Goal: Information Seeking & Learning: Understand process/instructions

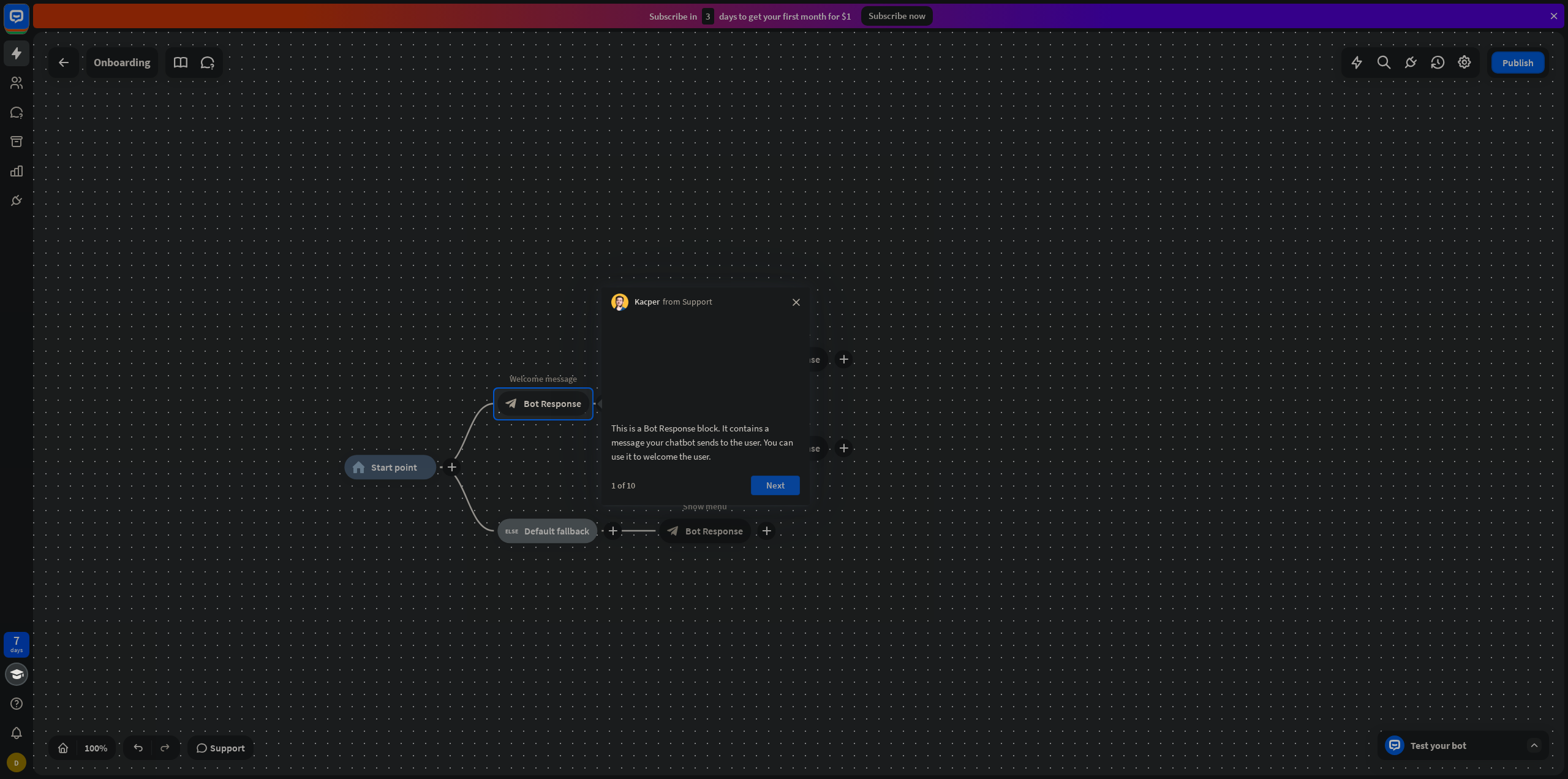
click at [771, 495] on button "Next" at bounding box center [775, 485] width 49 height 19
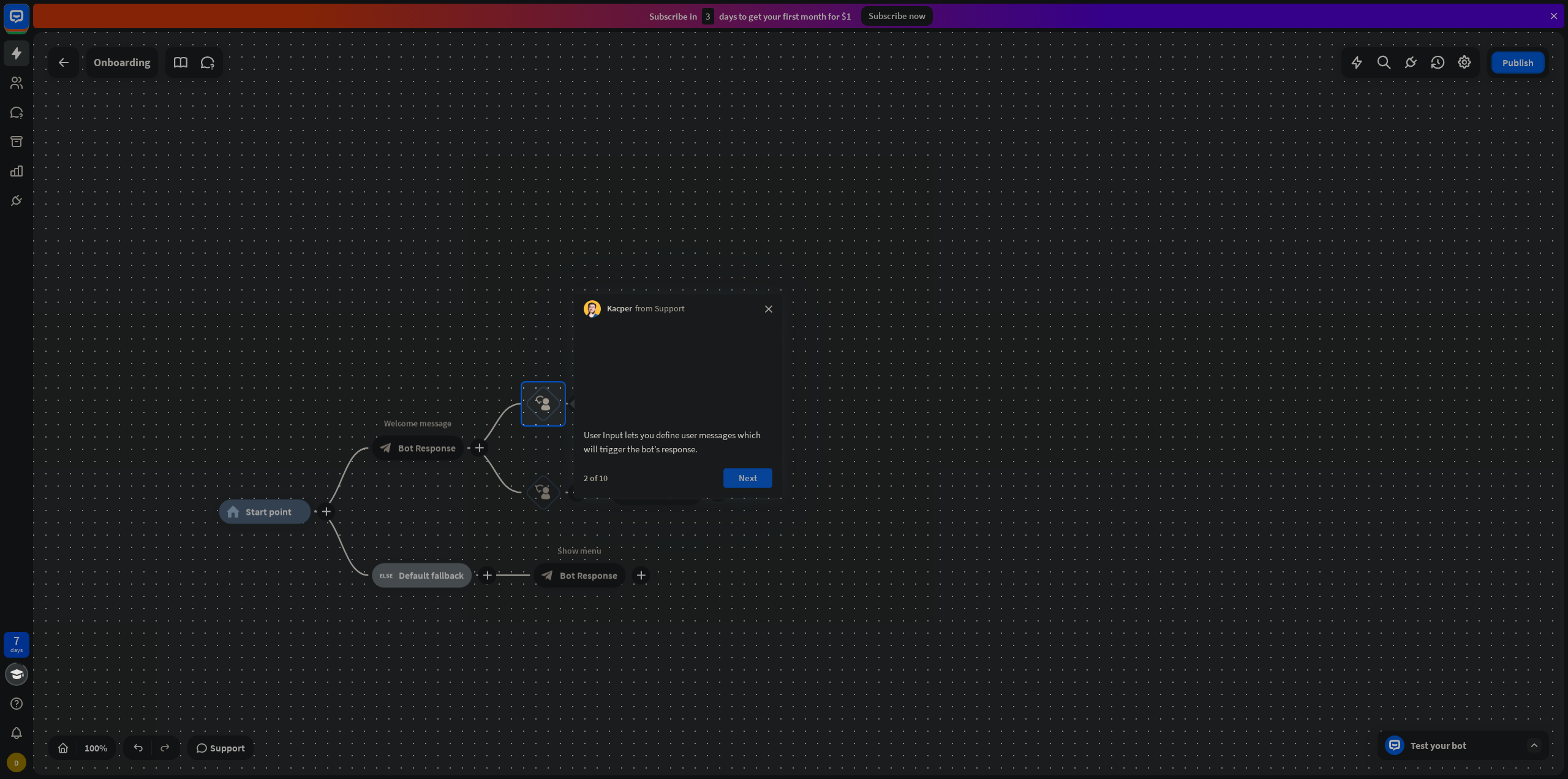
click at [747, 488] on button "Next" at bounding box center [747, 477] width 49 height 19
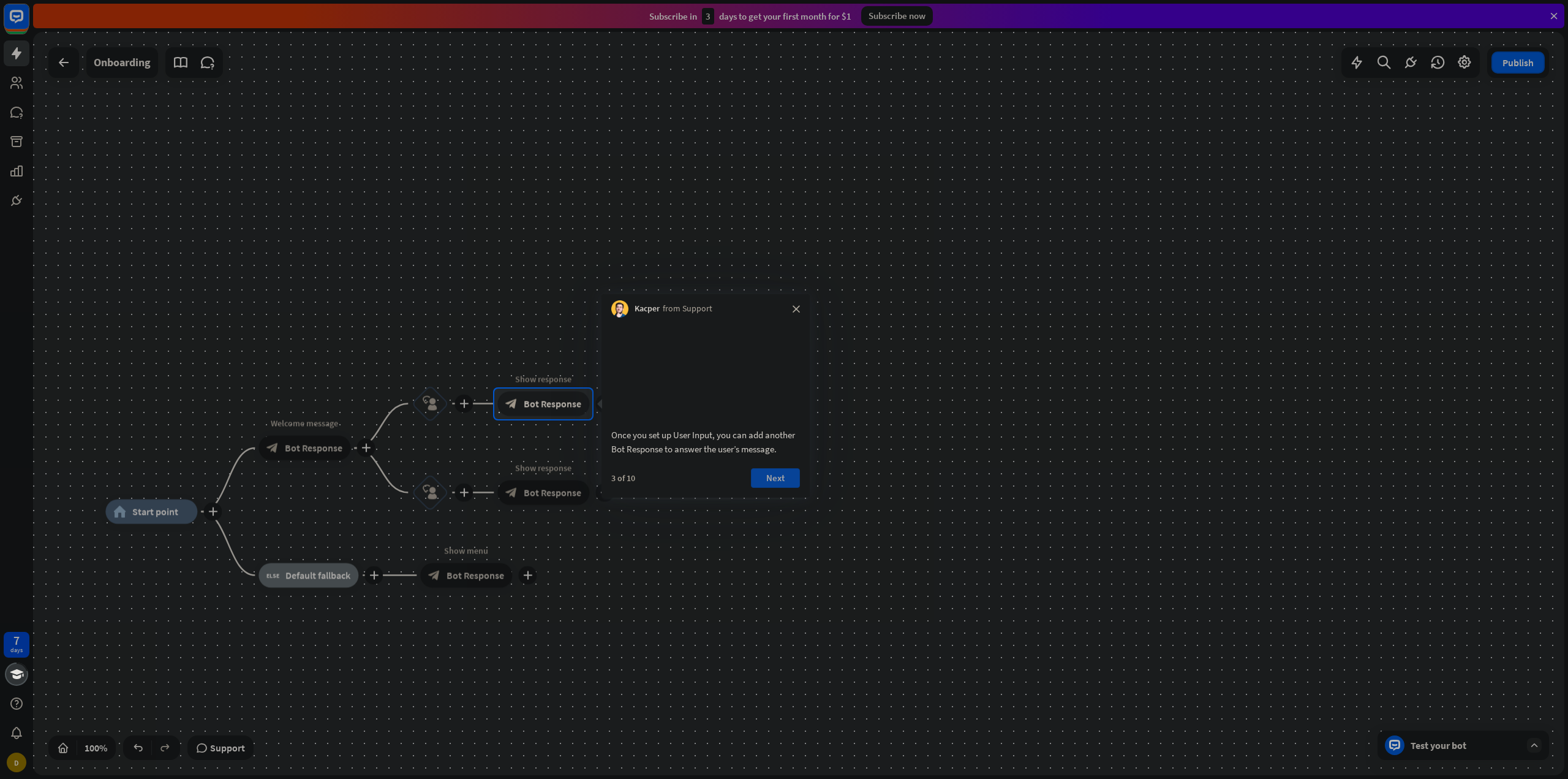
click at [771, 488] on button "Next" at bounding box center [775, 477] width 49 height 19
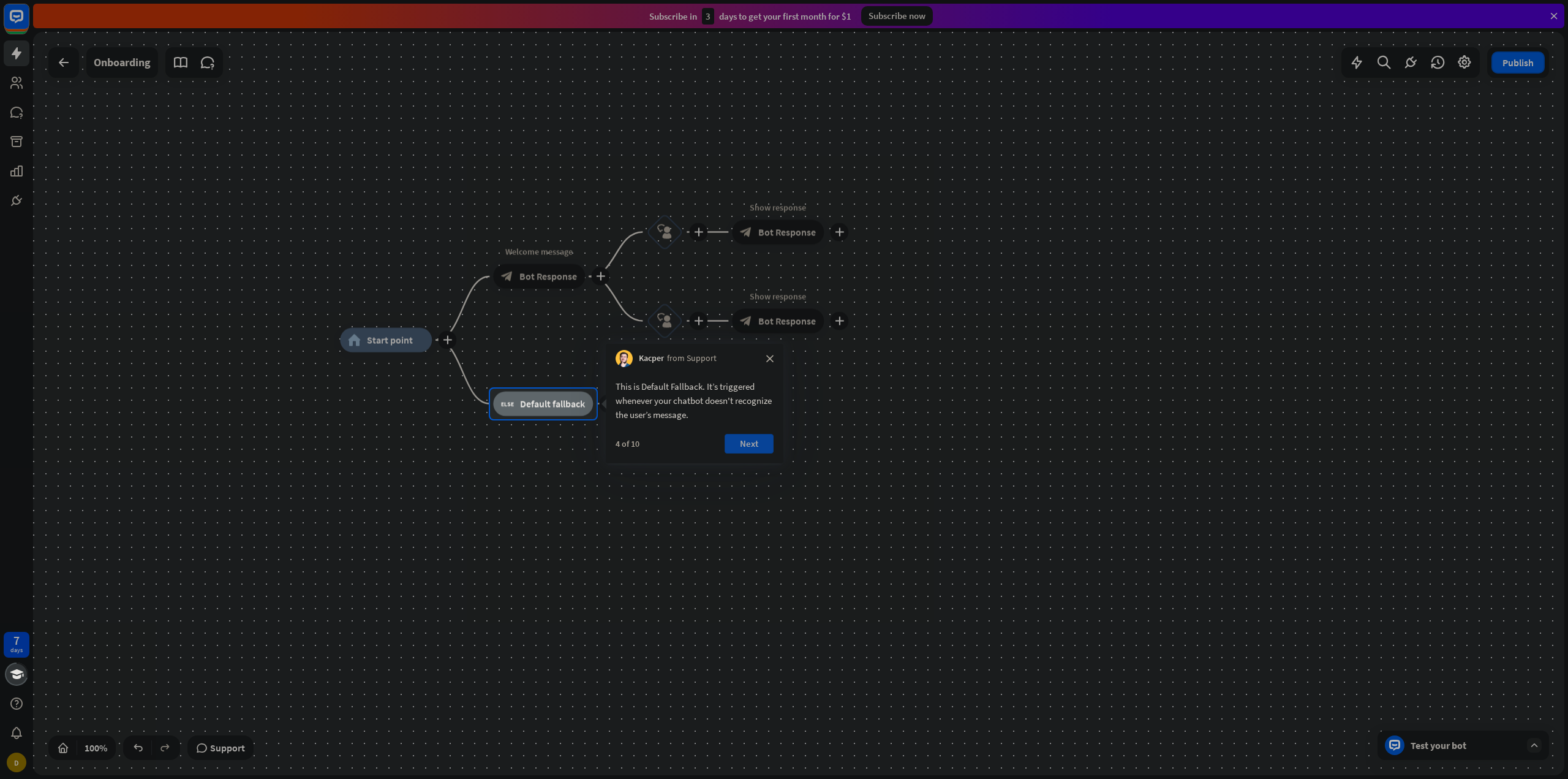
click at [755, 451] on button "Next" at bounding box center [749, 443] width 49 height 19
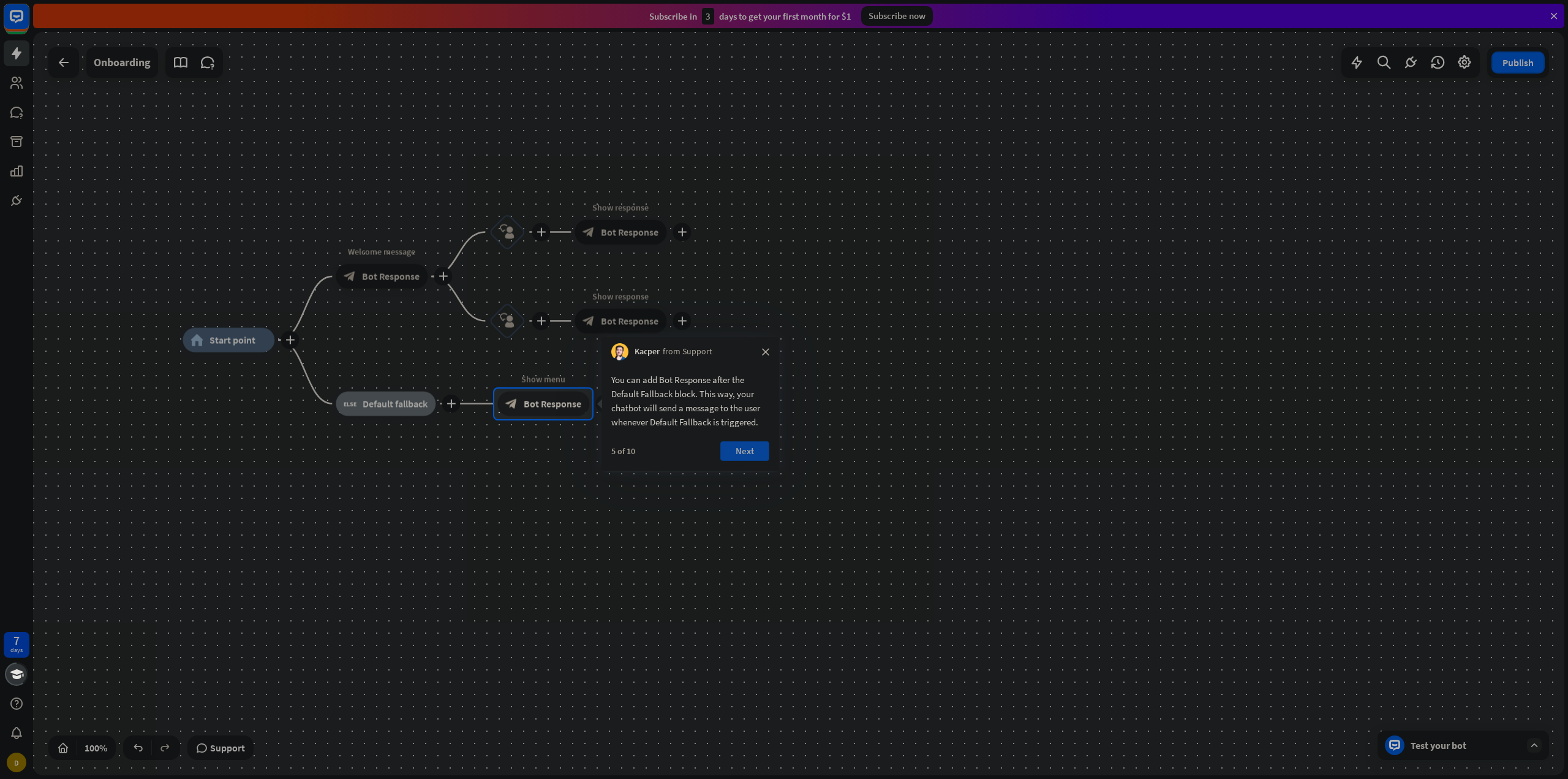
click at [748, 451] on button "Next" at bounding box center [744, 451] width 49 height 19
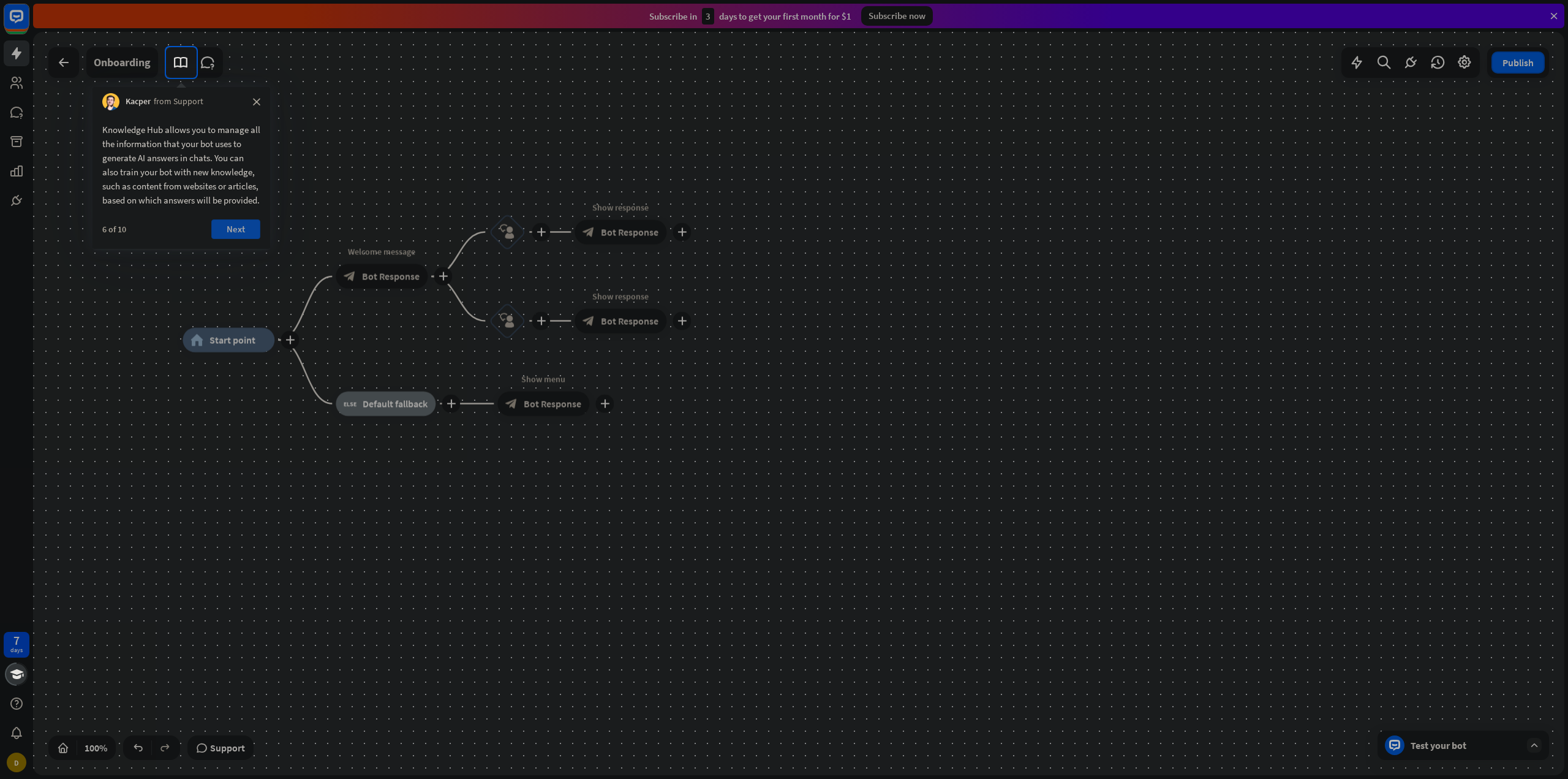
click at [228, 239] on button "Next" at bounding box center [235, 228] width 49 height 19
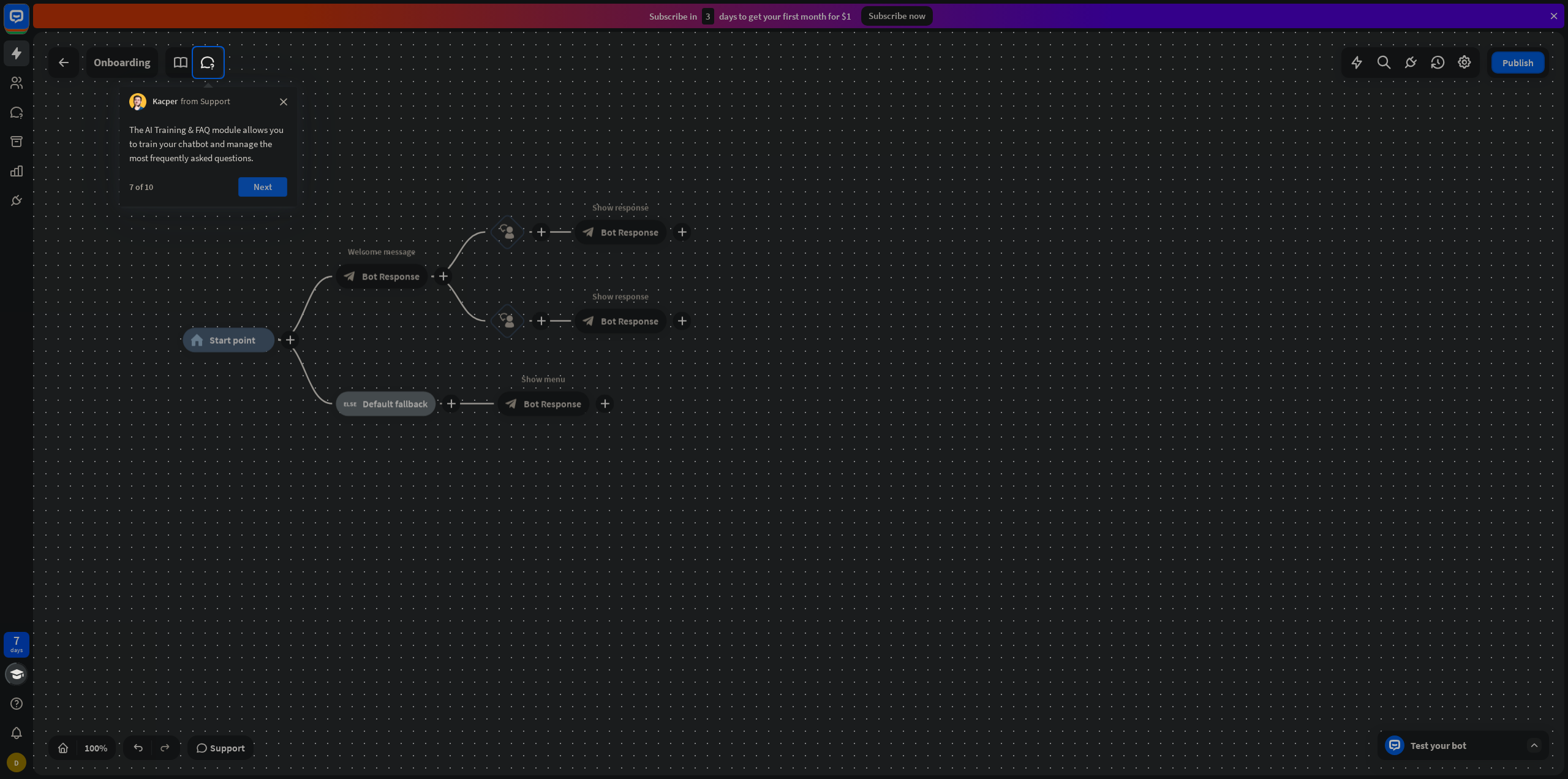
click at [256, 189] on button "Next" at bounding box center [263, 186] width 49 height 19
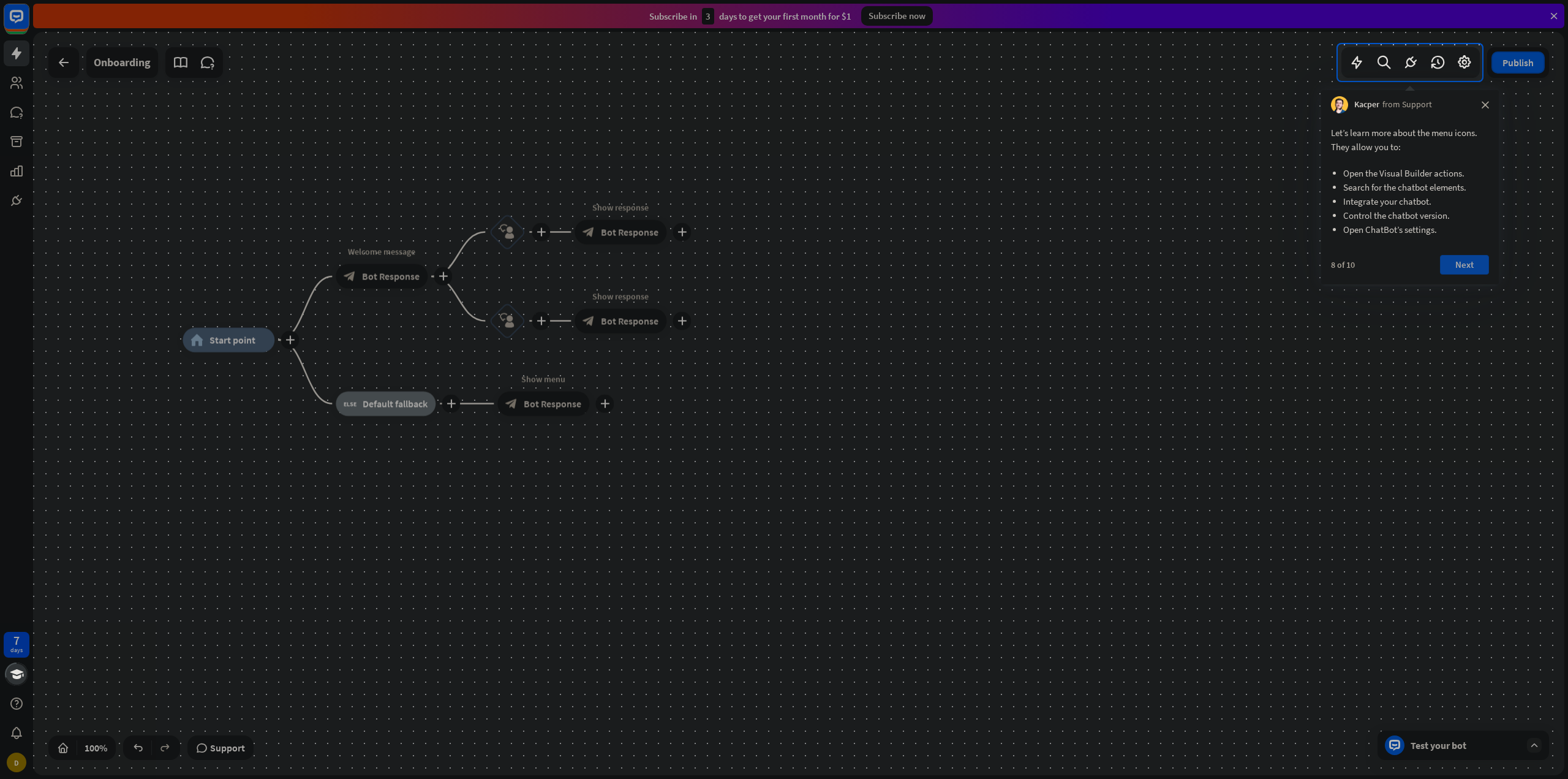
click at [1464, 262] on button "Next" at bounding box center [1464, 264] width 49 height 19
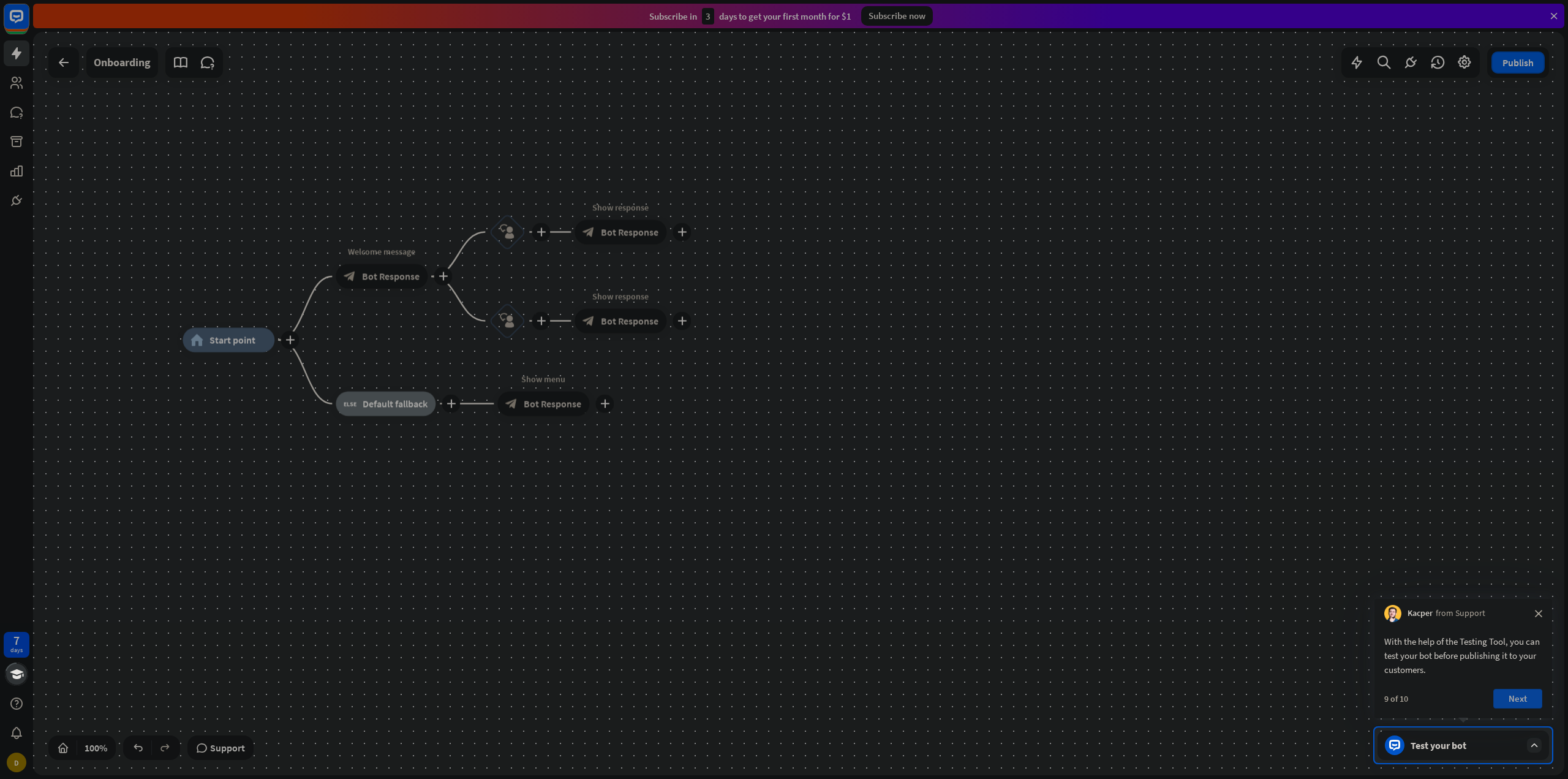
click at [1512, 698] on button "Next" at bounding box center [1517, 698] width 49 height 19
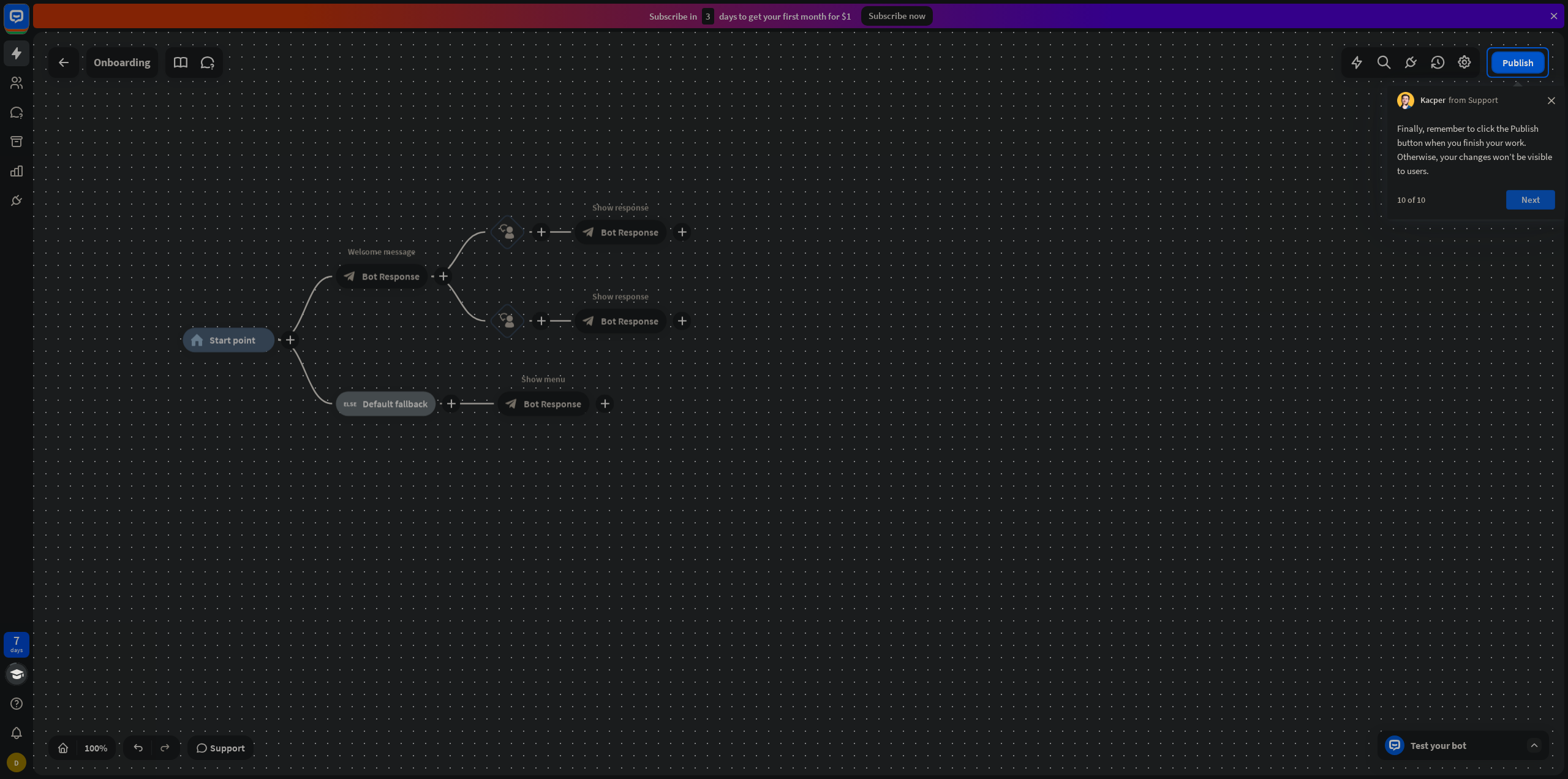
click at [1527, 201] on button "Next" at bounding box center [1531, 200] width 49 height 19
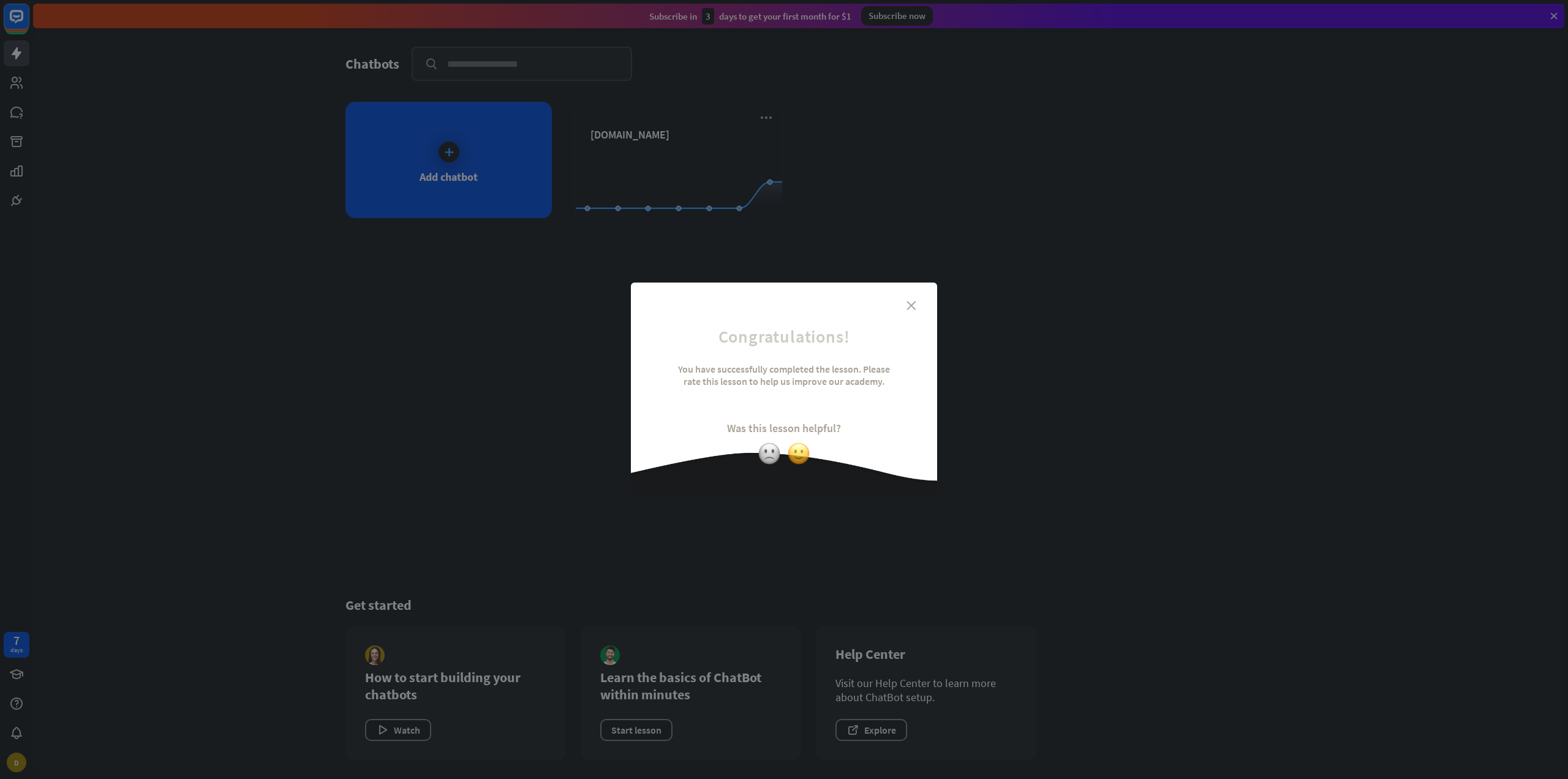
click at [796, 453] on img at bounding box center [799, 454] width 23 height 23
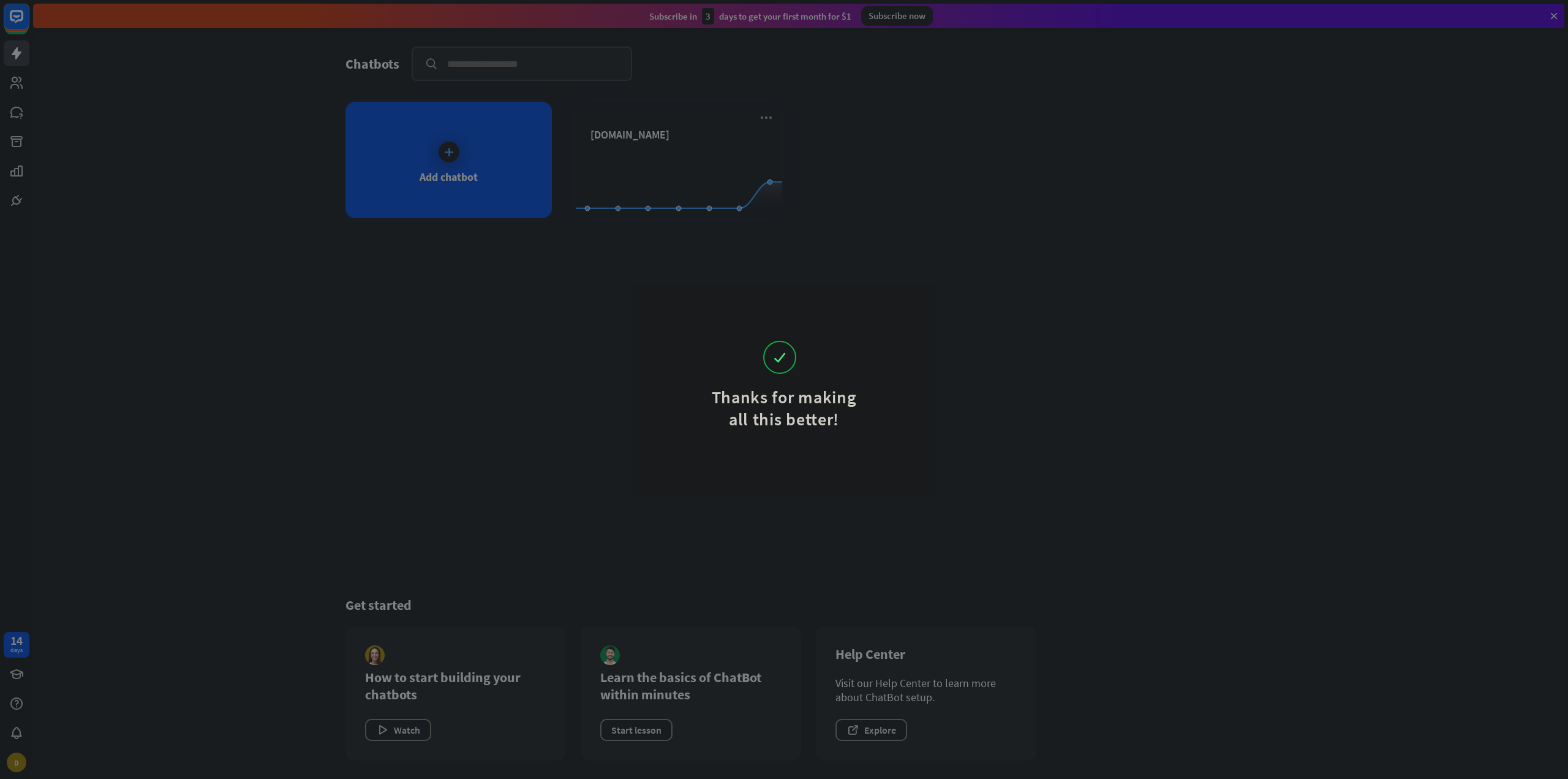
click at [406, 143] on div "Thanks for making all this better!" at bounding box center [784, 389] width 1568 height 779
click at [976, 187] on div "Thanks for making all this better!" at bounding box center [784, 389] width 1568 height 779
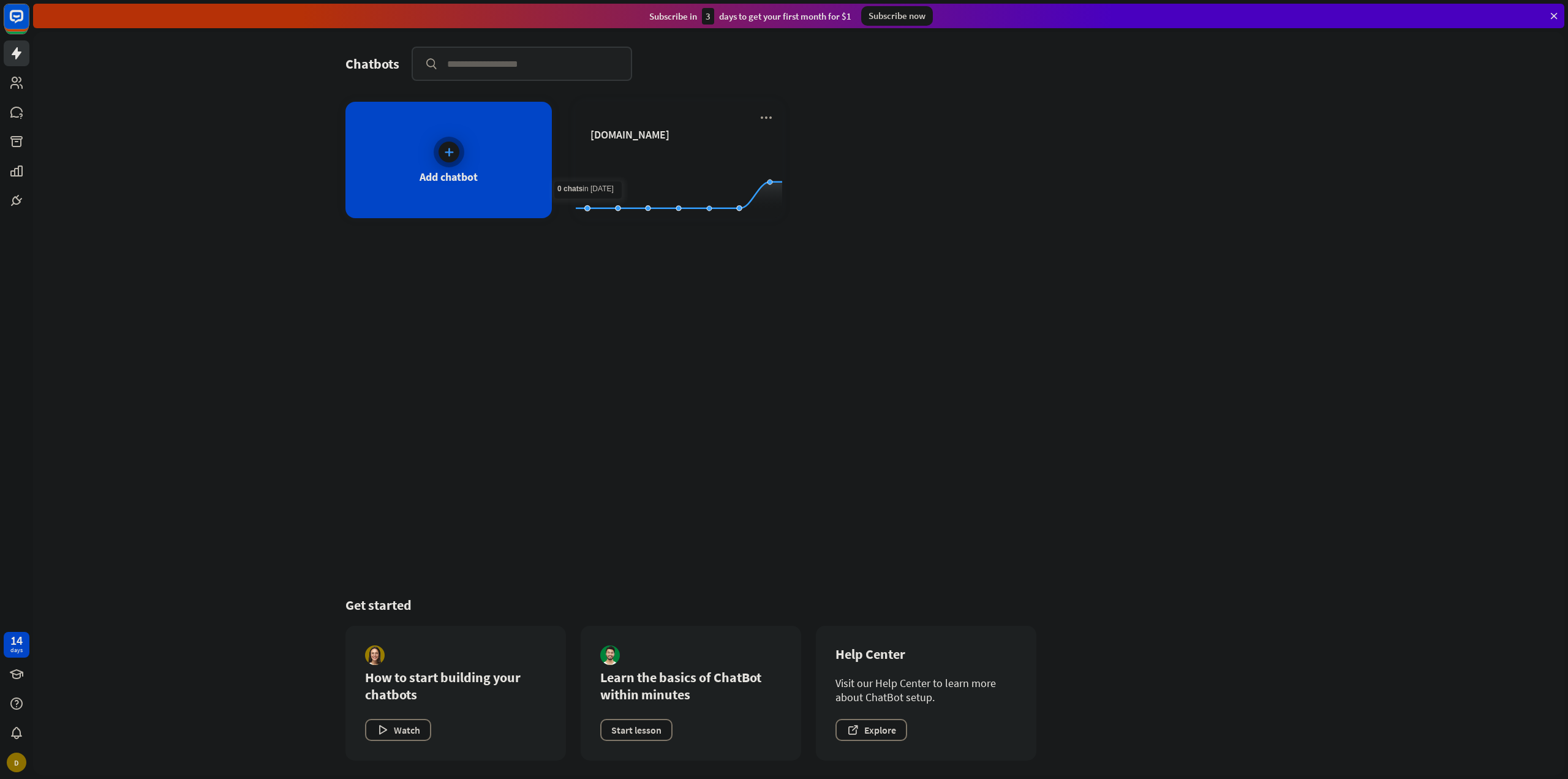
click at [462, 154] on div at bounding box center [448, 151] width 30 height 30
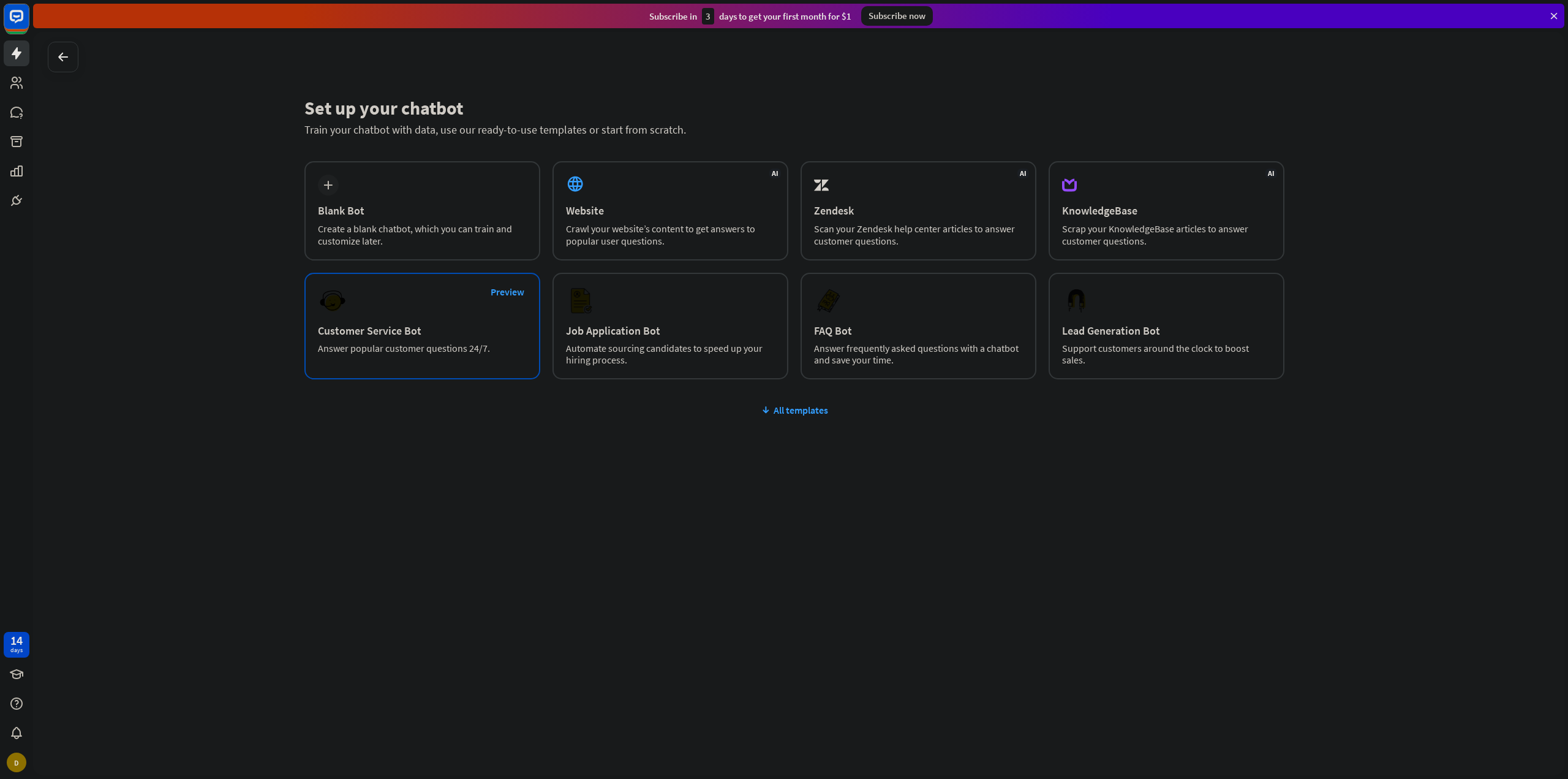
click at [415, 334] on div "Customer Service Bot" at bounding box center [422, 331] width 209 height 14
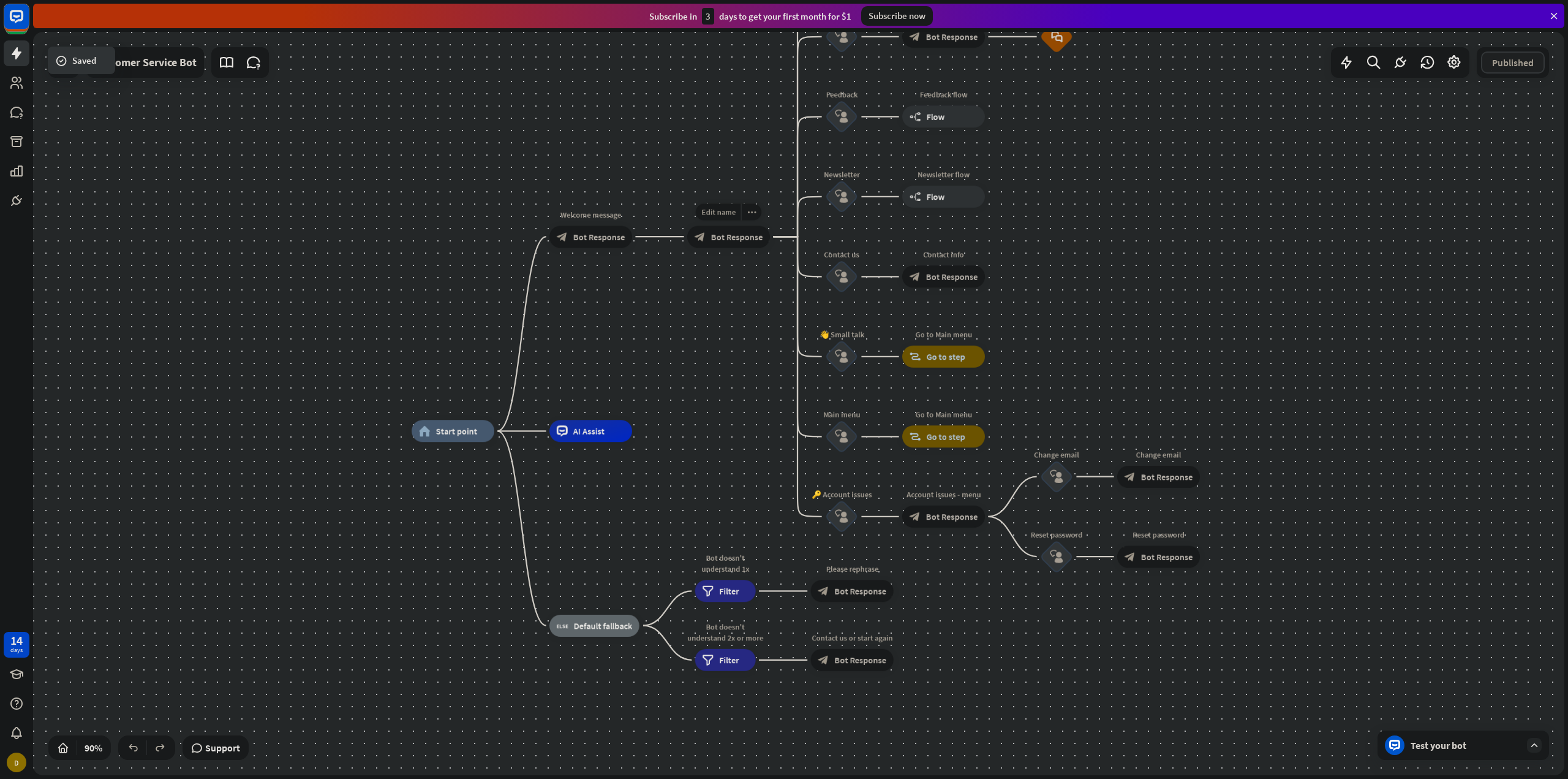
drag, startPoint x: 306, startPoint y: 212, endPoint x: 344, endPoint y: 226, distance: 40.5
click at [310, 212] on div "home_2 Start point Edit name more_horiz plus Welcome message block_bot_response…" at bounding box center [798, 403] width 1531 height 743
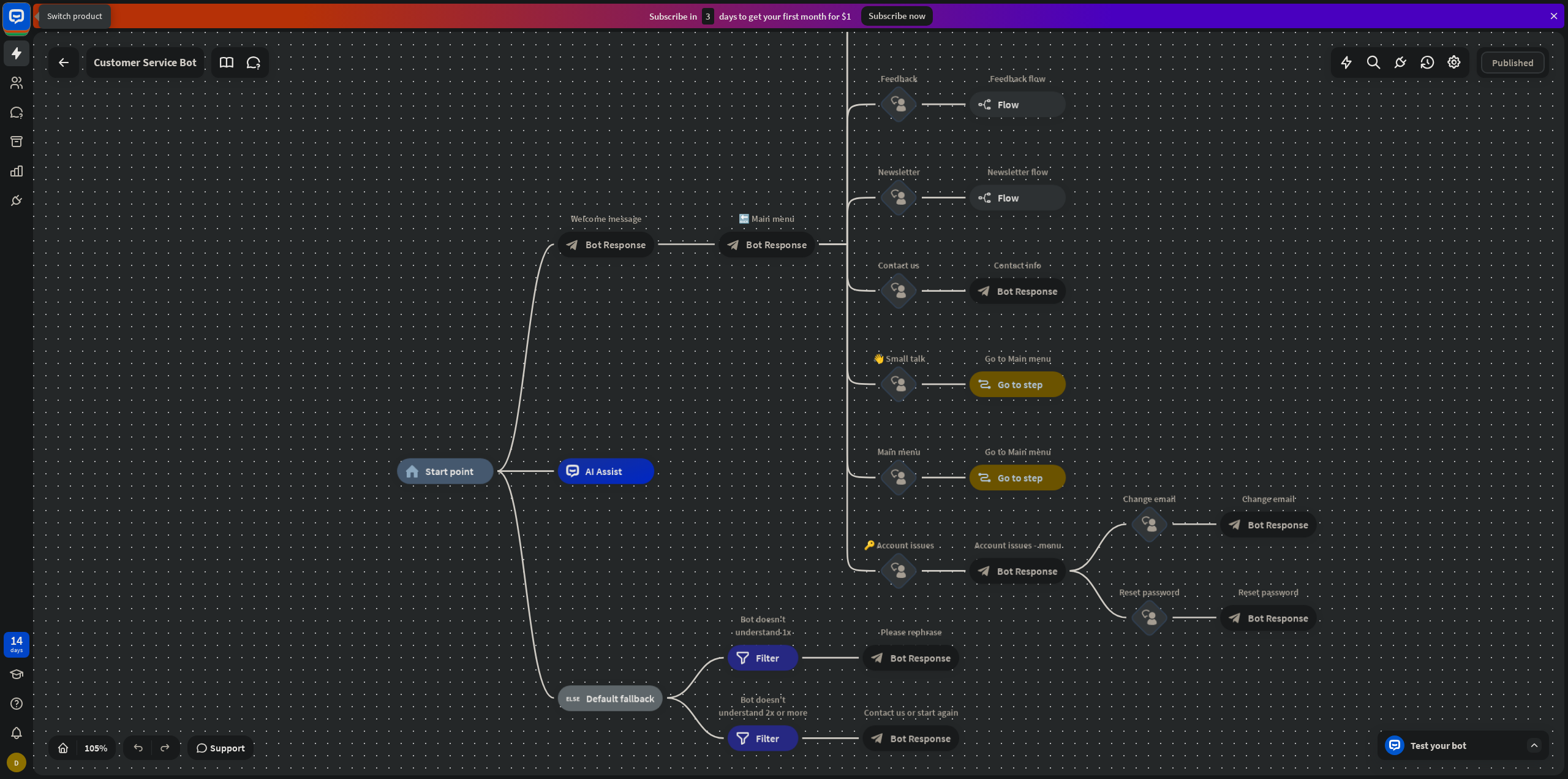
click at [7, 16] on rect at bounding box center [16, 16] width 27 height 27
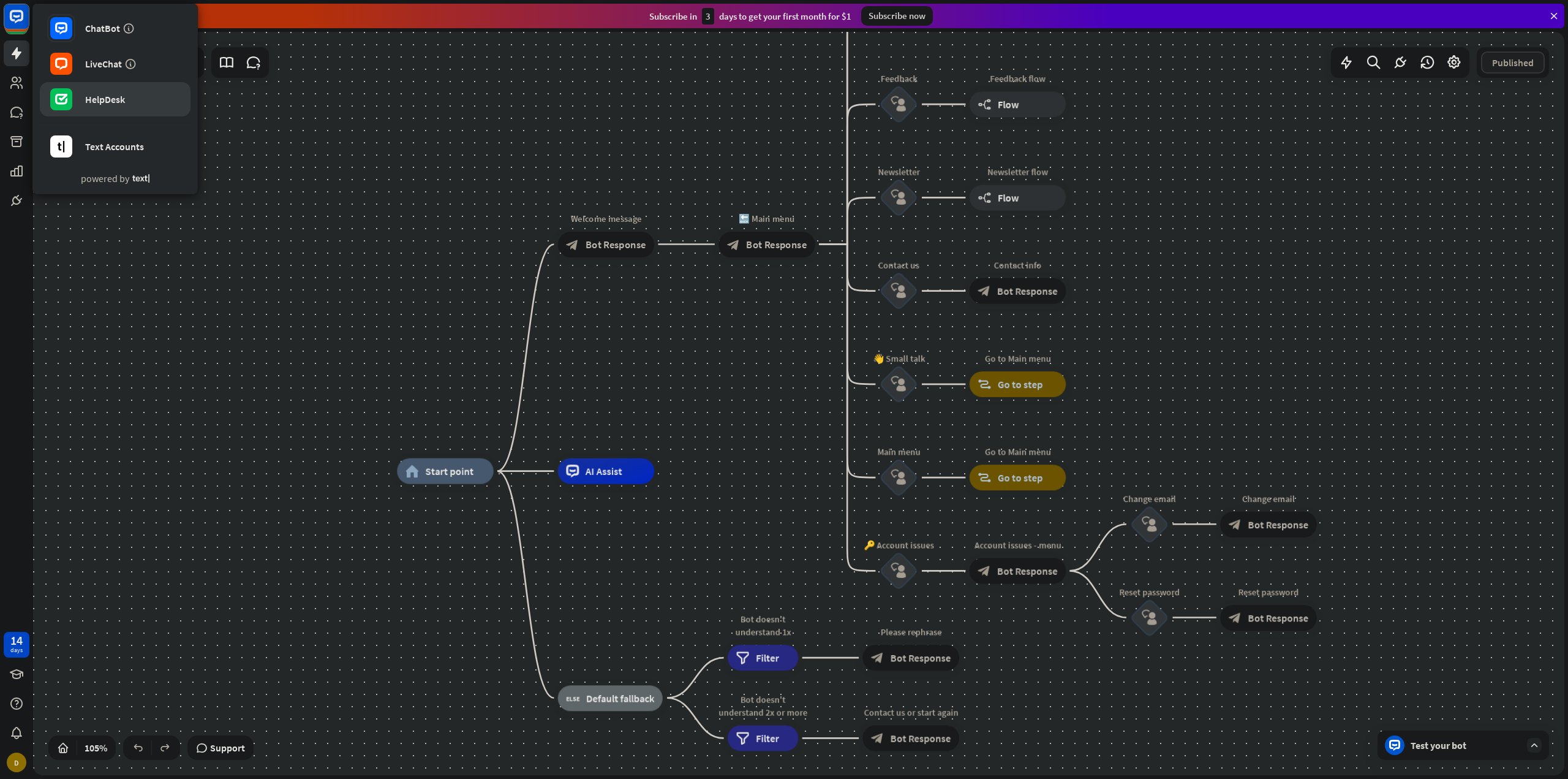
click at [101, 104] on div "HelpDesk" at bounding box center [104, 99] width 40 height 12
